Goal: Find specific page/section: Find specific page/section

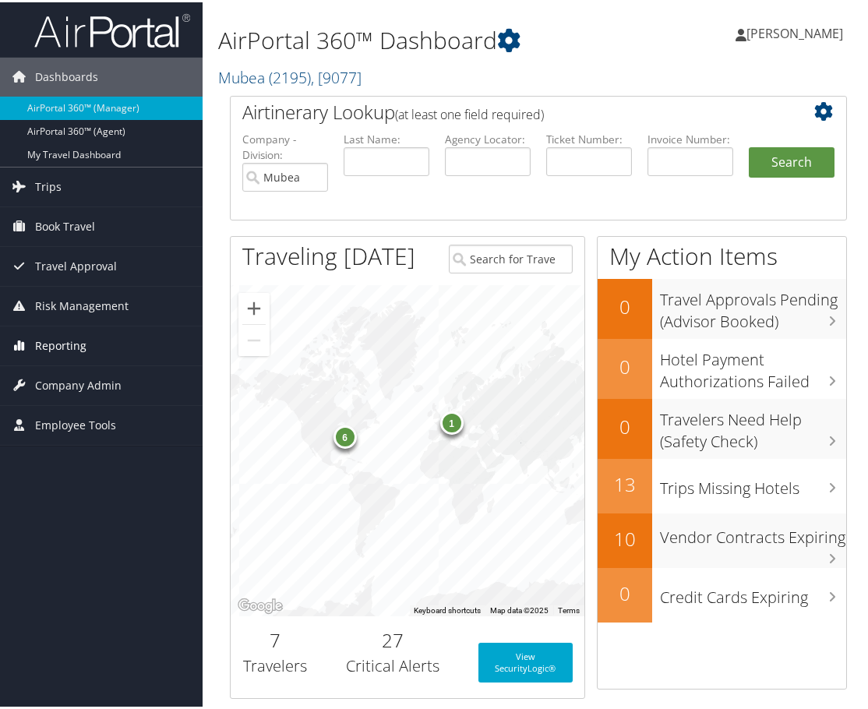
click at [87, 352] on link "Reporting" at bounding box center [101, 343] width 202 height 39
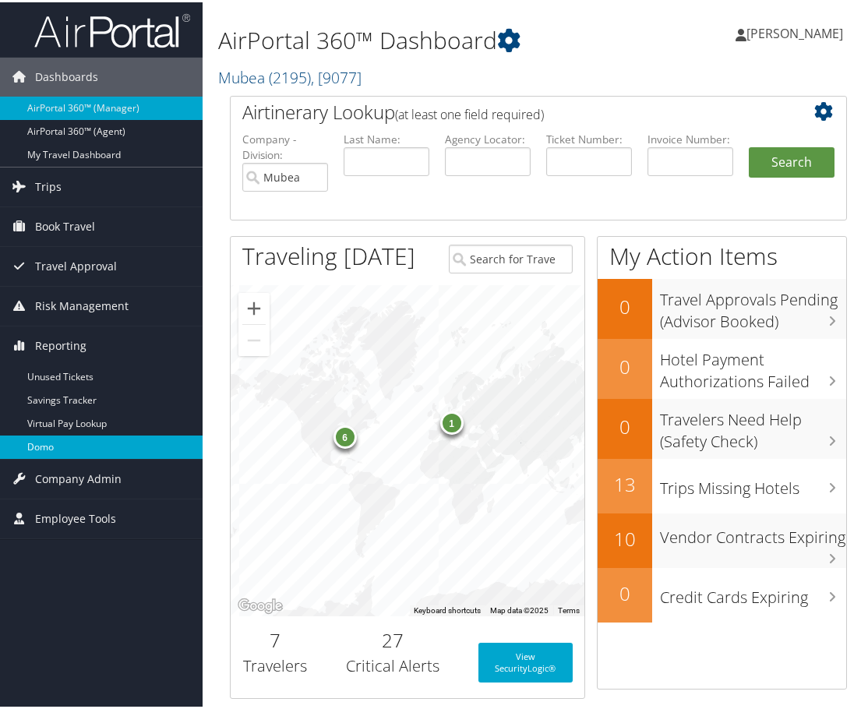
click at [70, 442] on link "Domo" at bounding box center [101, 444] width 202 height 23
